Goal: Use online tool/utility: Utilize a website feature to perform a specific function

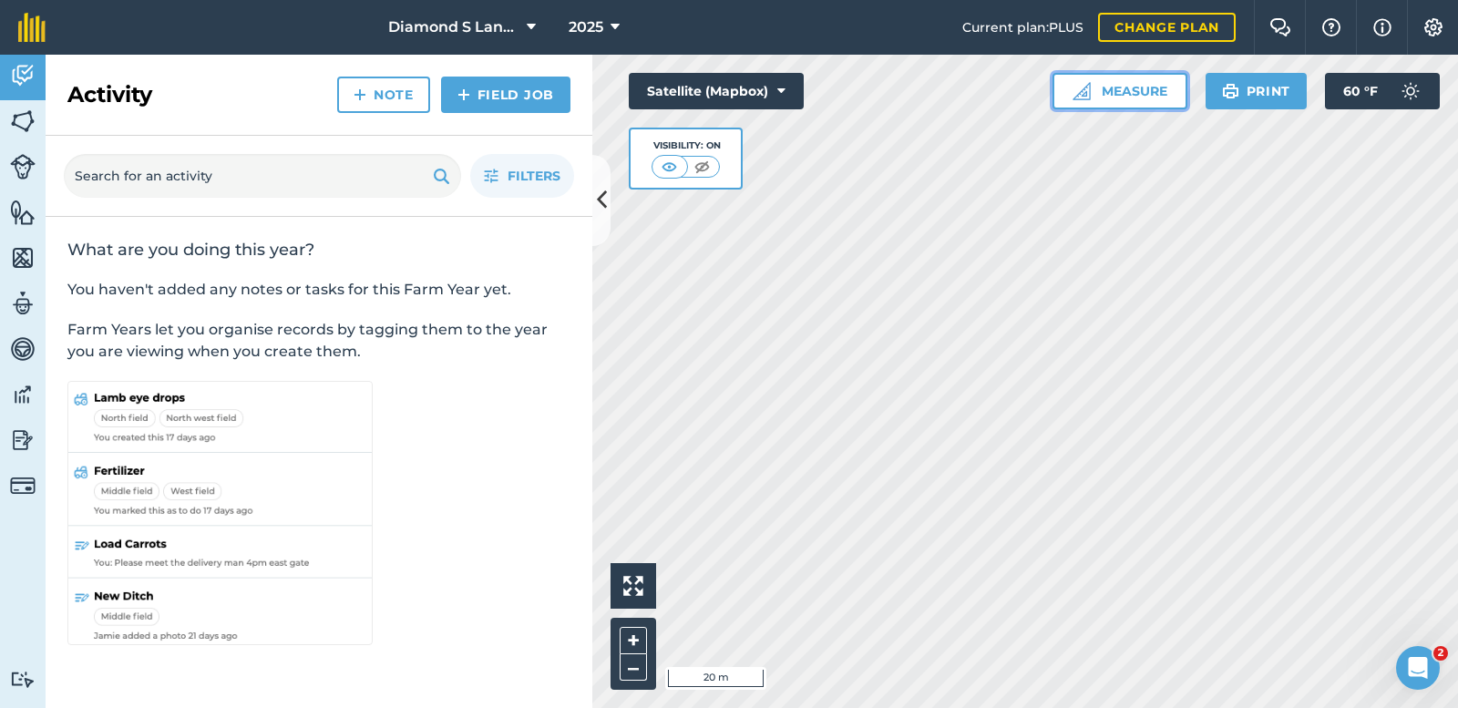
click at [1093, 89] on button "Measure" at bounding box center [1119, 91] width 135 height 36
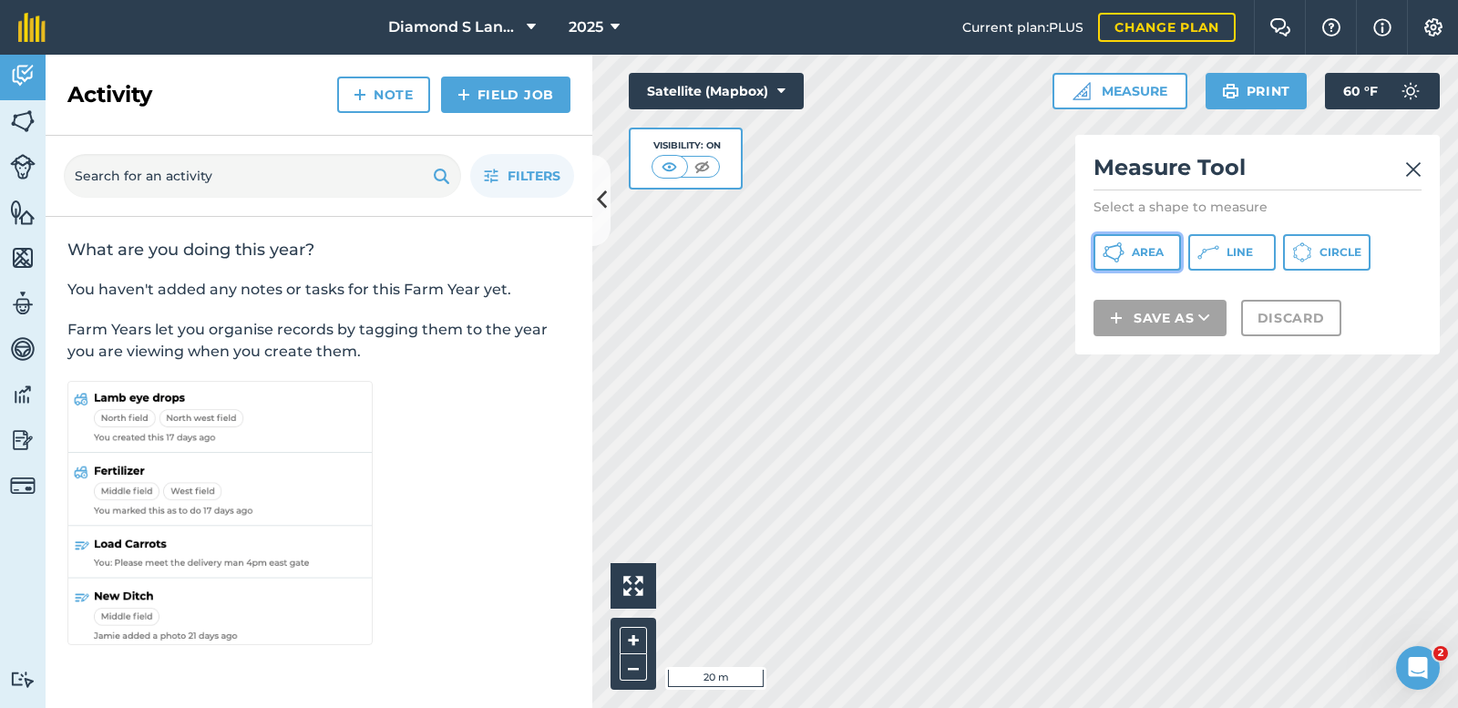
click at [1145, 251] on span "Area" at bounding box center [1148, 252] width 32 height 15
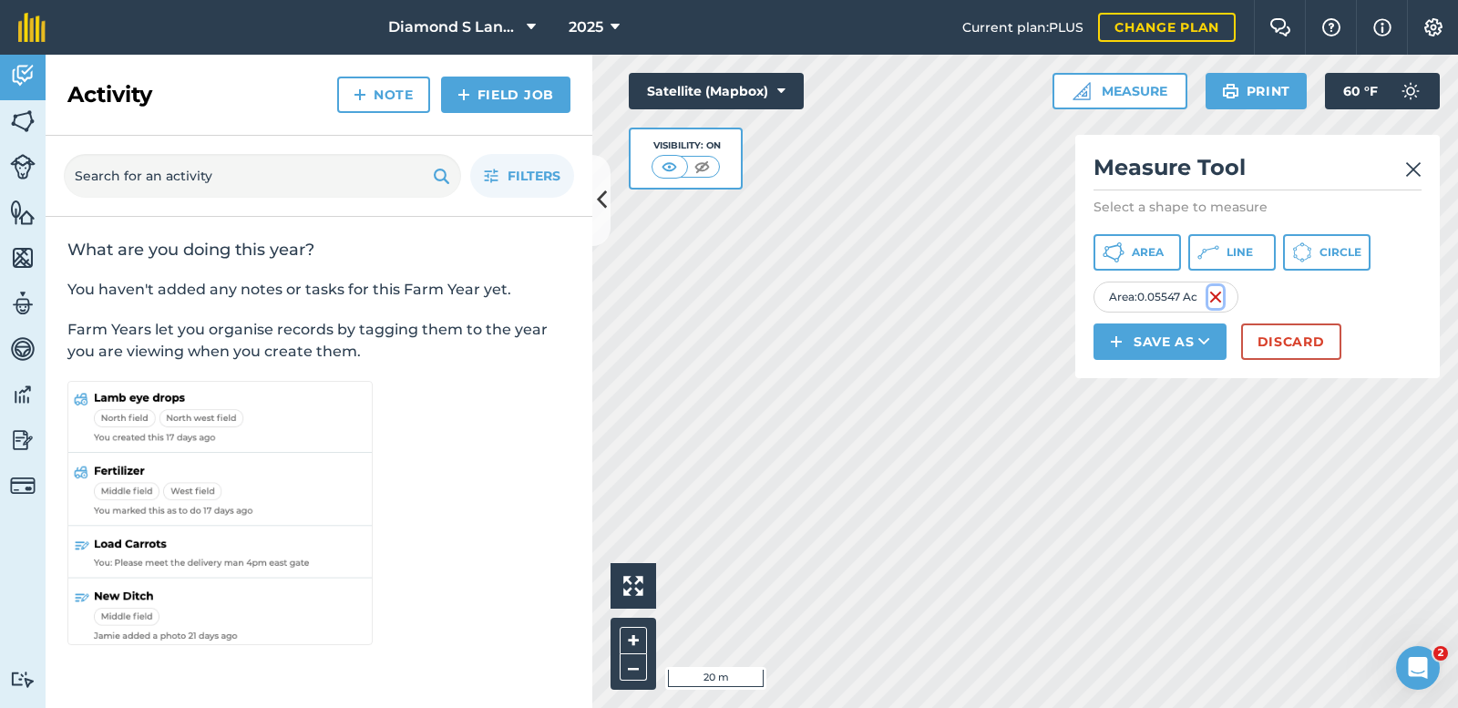
click at [1221, 298] on img at bounding box center [1215, 297] width 15 height 22
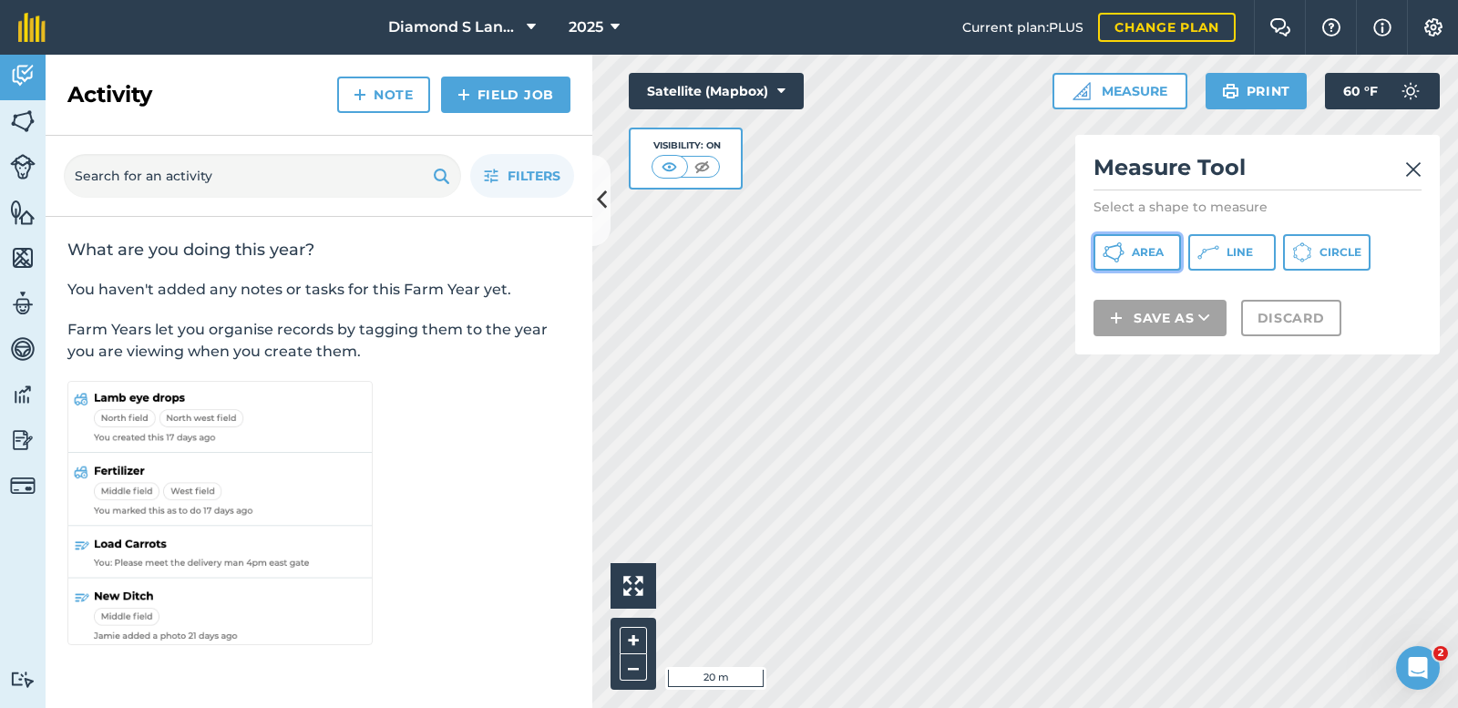
click at [1132, 248] on span "Area" at bounding box center [1148, 252] width 32 height 15
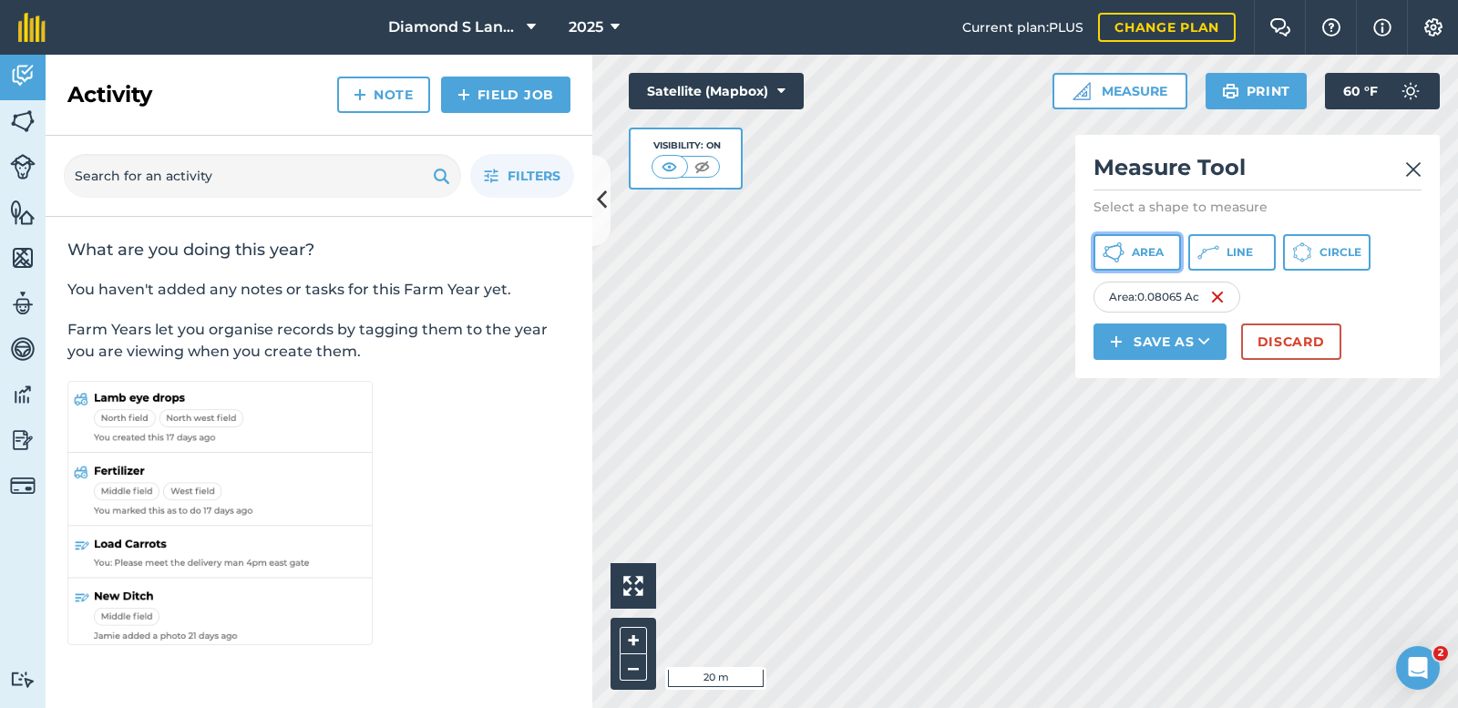
click at [1142, 246] on span "Area" at bounding box center [1148, 252] width 32 height 15
click at [1215, 301] on img at bounding box center [1217, 297] width 15 height 22
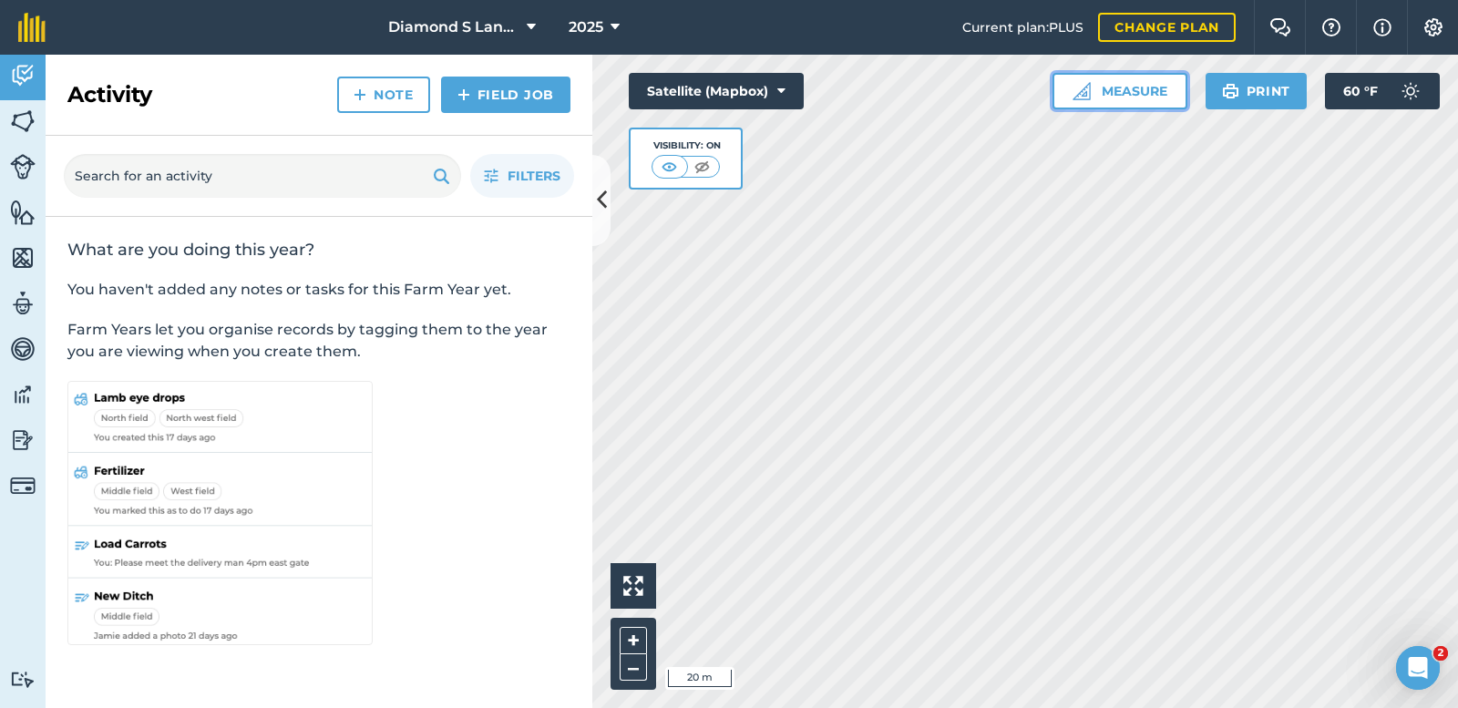
click at [1113, 92] on button "Measure" at bounding box center [1119, 91] width 135 height 36
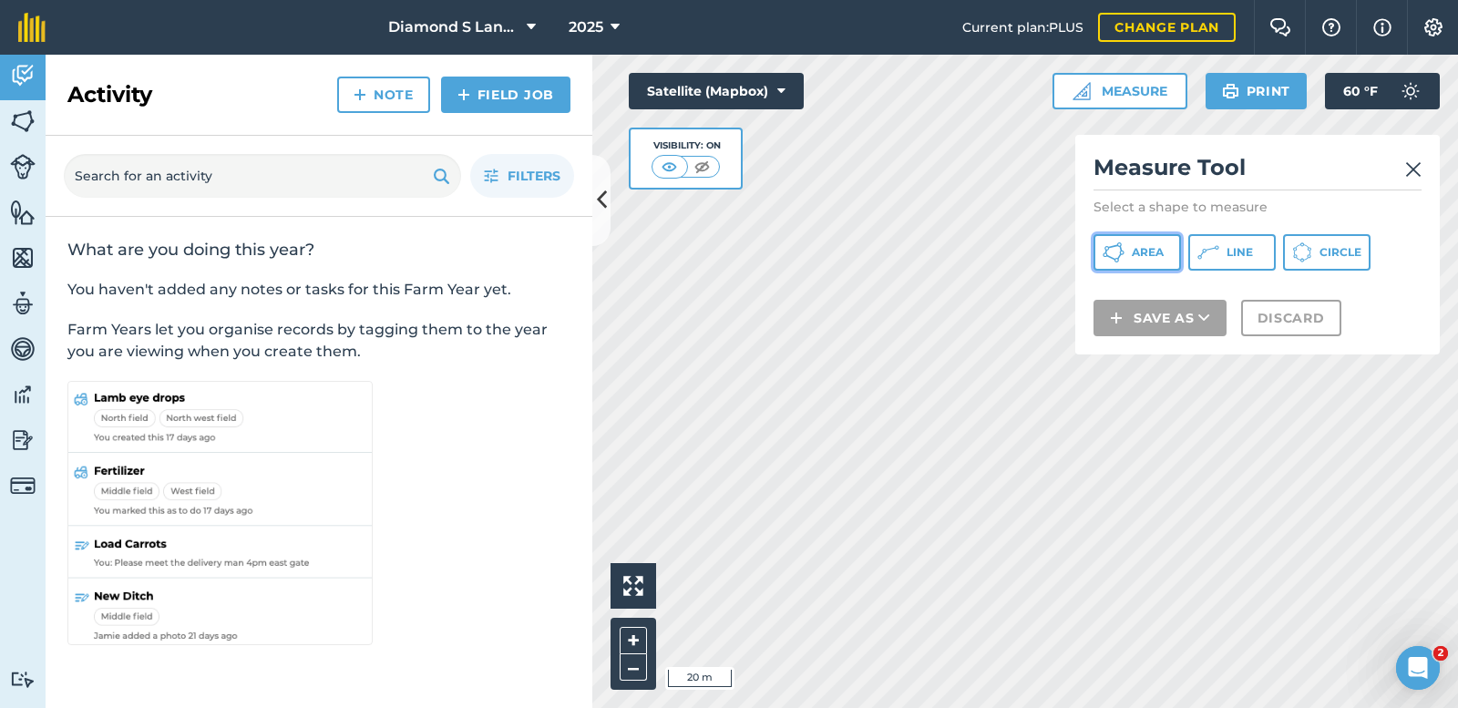
click at [1139, 248] on span "Area" at bounding box center [1148, 252] width 32 height 15
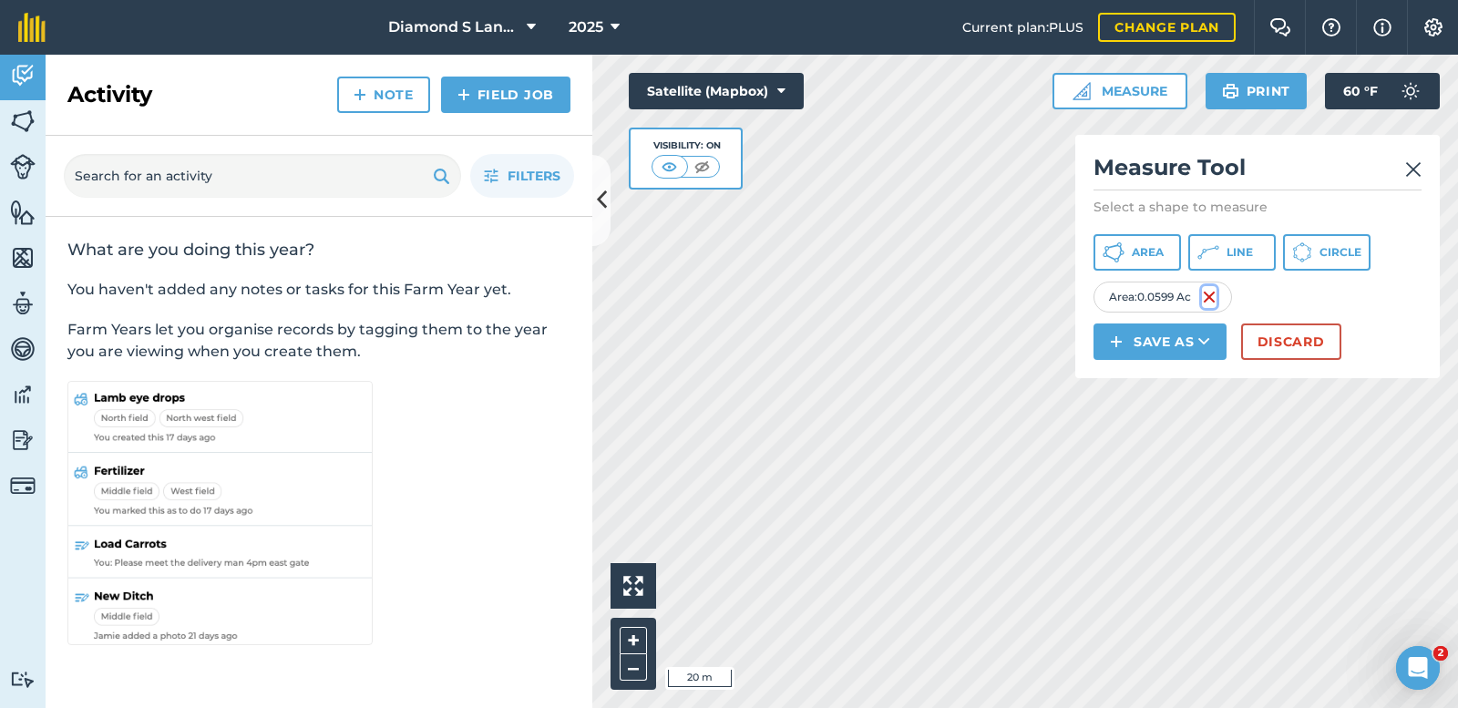
click at [1214, 290] on img at bounding box center [1209, 297] width 15 height 22
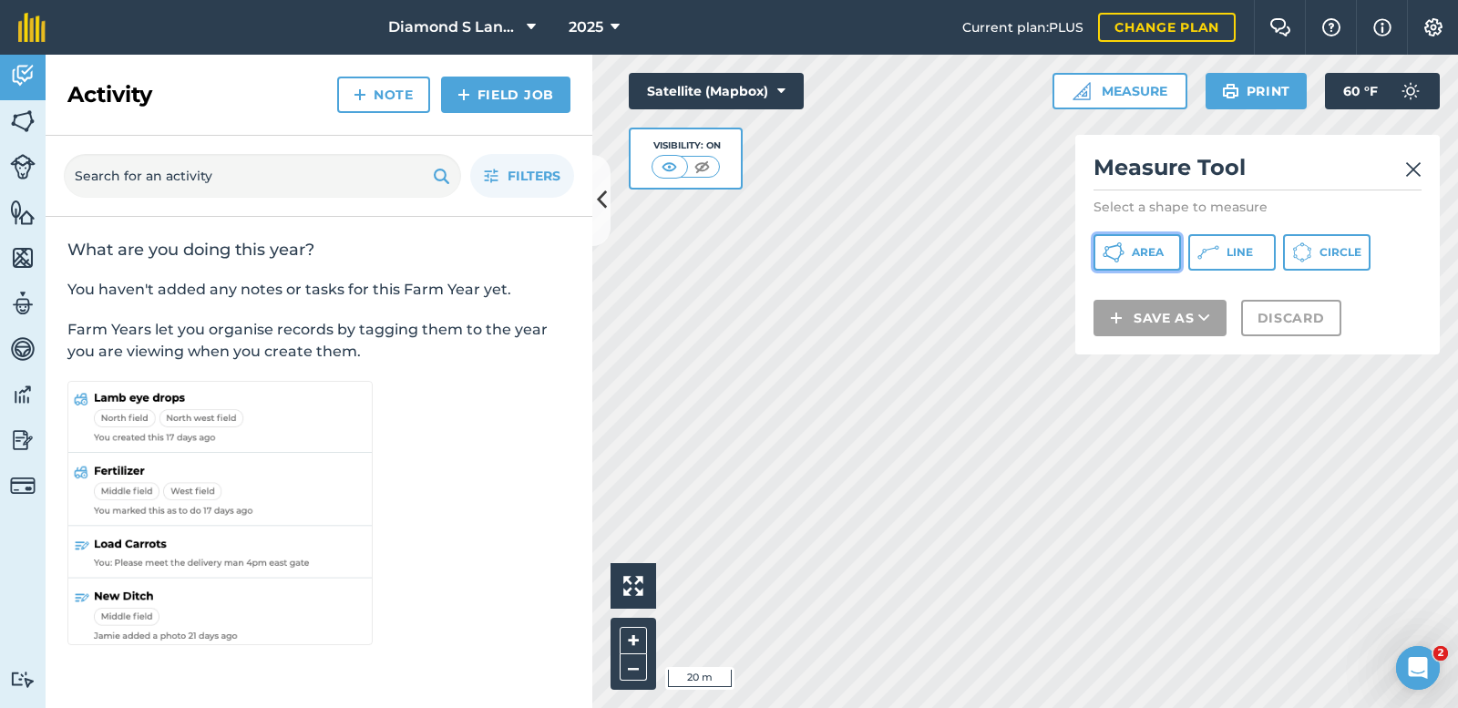
click at [1131, 250] on button "Area" at bounding box center [1136, 252] width 87 height 36
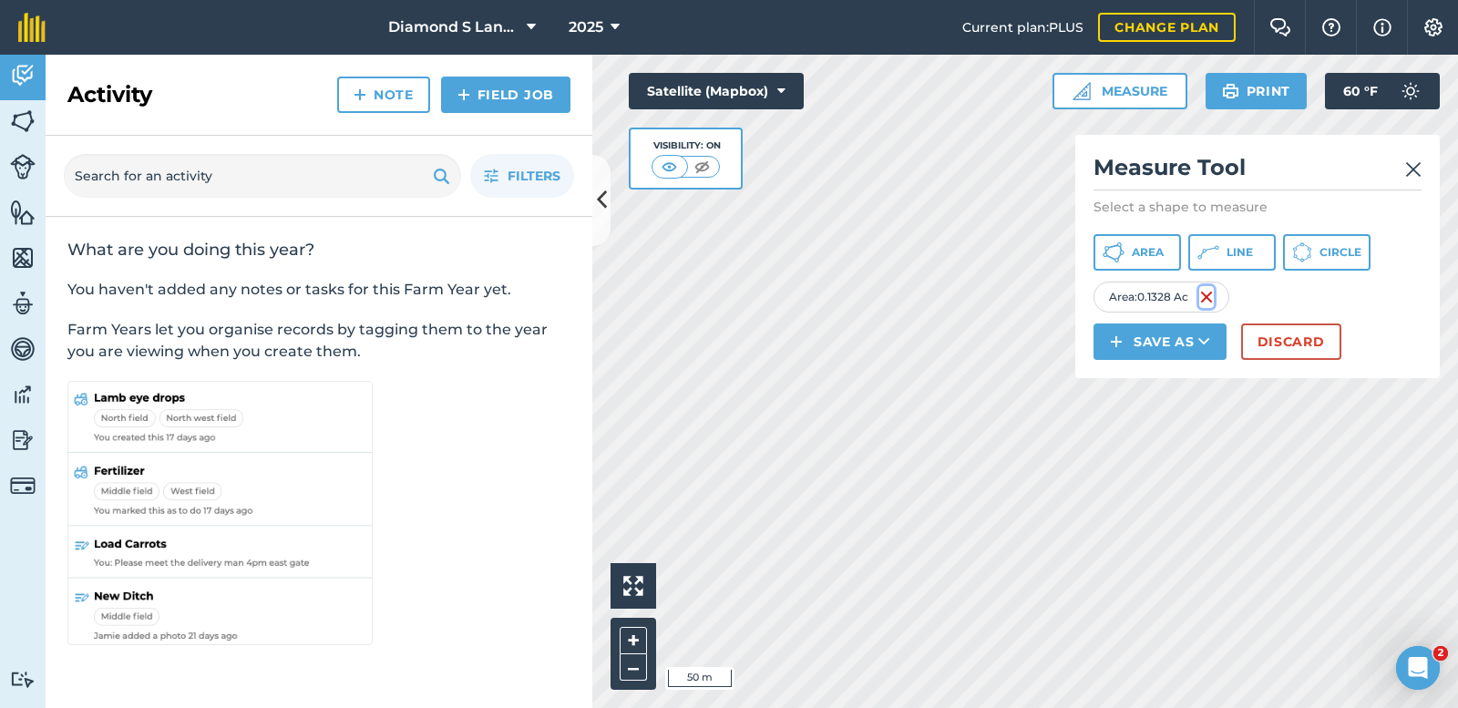
click at [1205, 290] on img at bounding box center [1206, 297] width 15 height 22
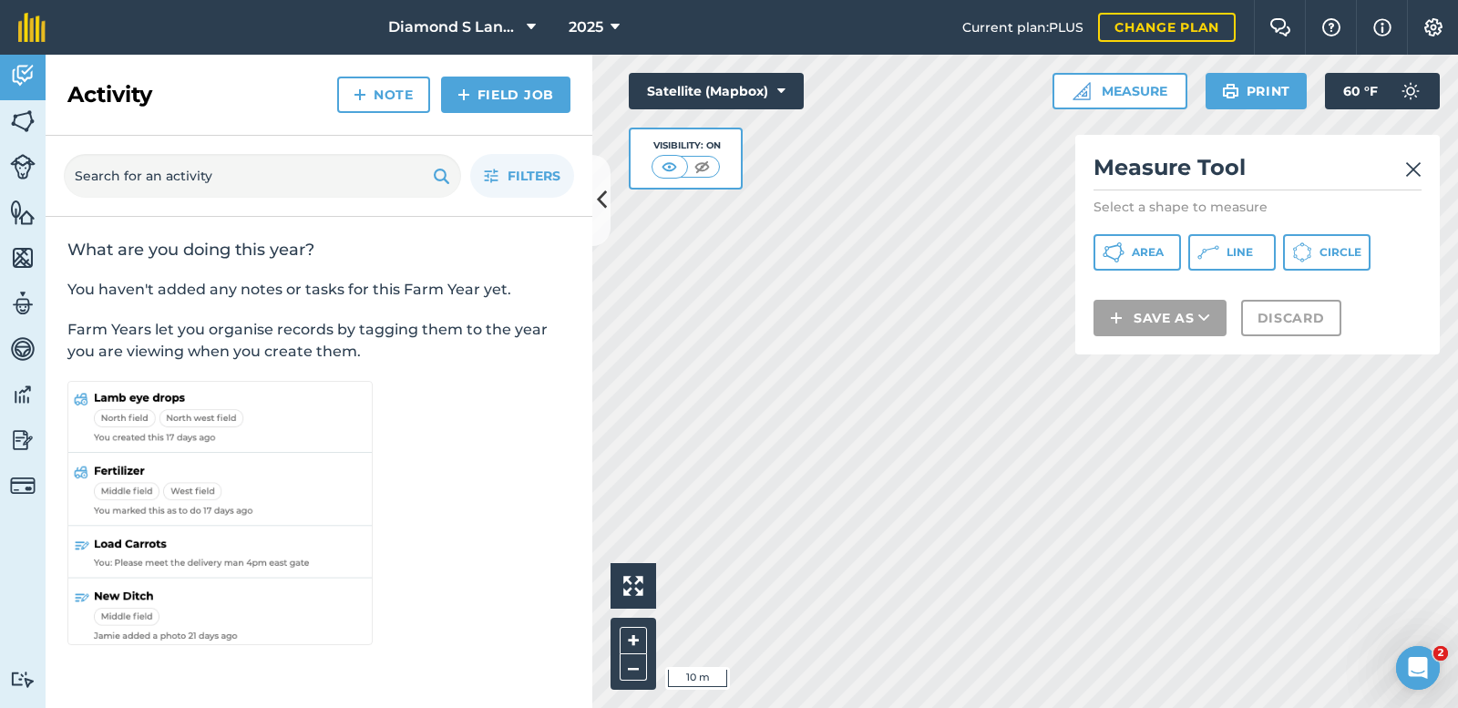
click at [999, 707] on html "Diamond S Land and Cattle 2025 Current plan : PLUS Change plan Farm Chat Help I…" at bounding box center [729, 354] width 1458 height 708
click at [1140, 248] on span "Area" at bounding box center [1148, 252] width 32 height 15
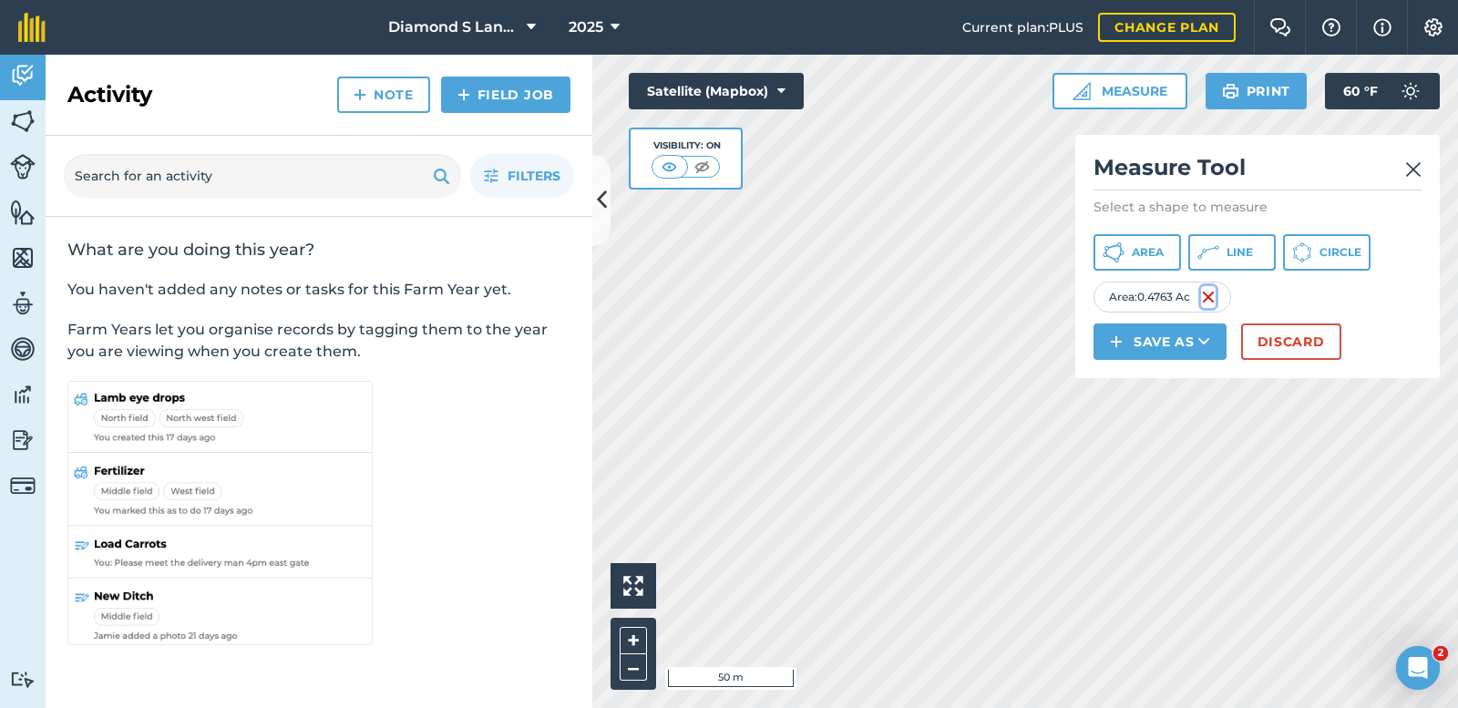
click at [1207, 301] on img at bounding box center [1208, 297] width 15 height 22
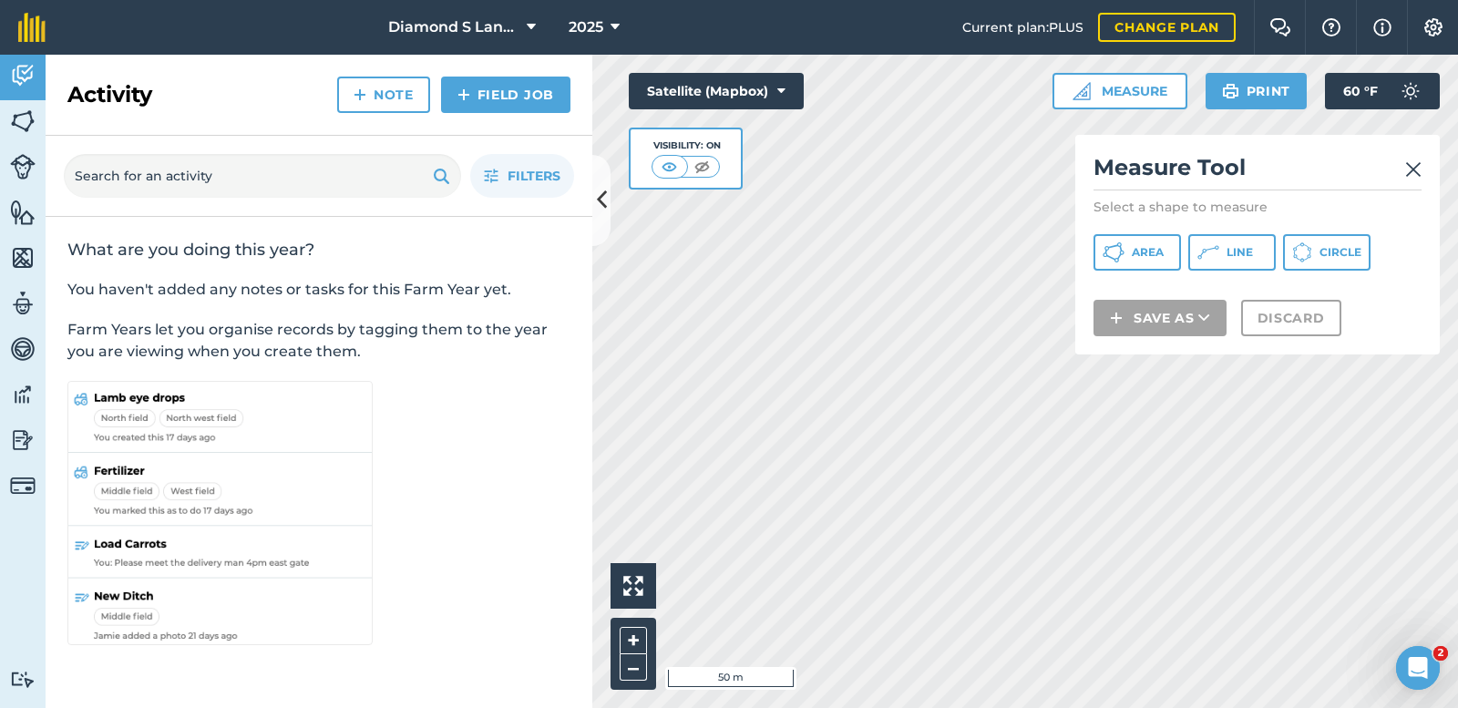
click at [1408, 162] on img at bounding box center [1413, 170] width 16 height 22
